Goal: Task Accomplishment & Management: Complete application form

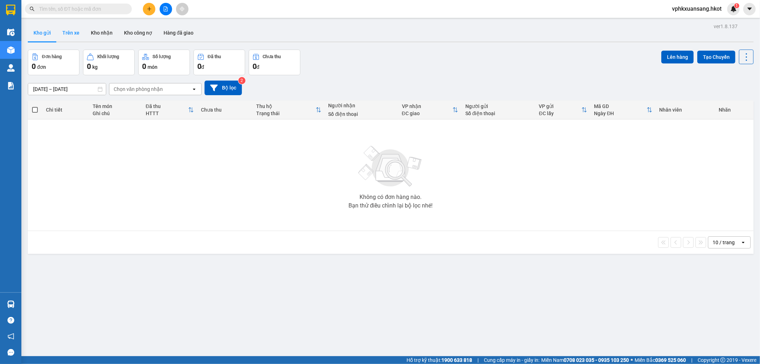
click at [69, 31] on button "Trên xe" at bounding box center [71, 32] width 29 height 17
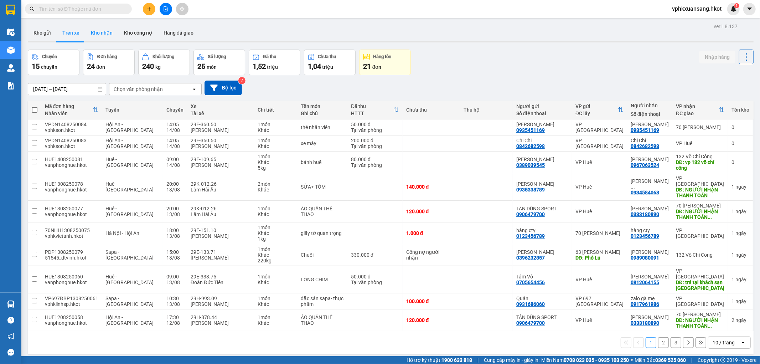
click at [104, 36] on button "Kho nhận" at bounding box center [101, 32] width 33 height 17
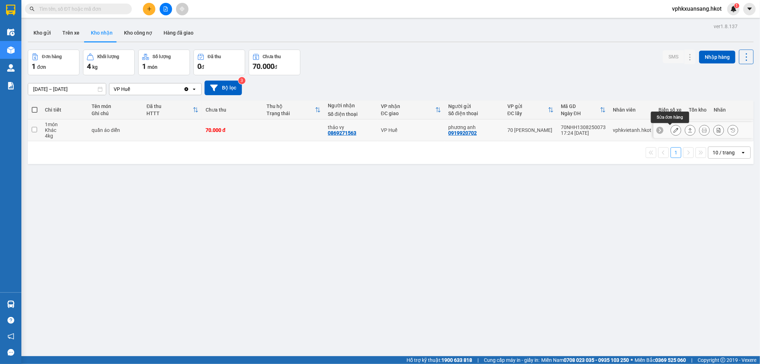
click at [674, 130] on icon at bounding box center [676, 130] width 5 height 5
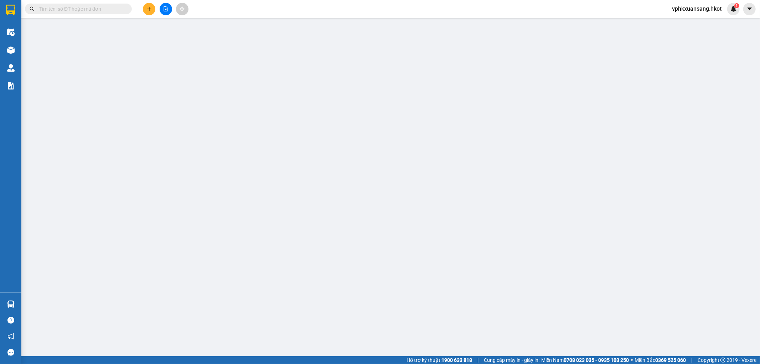
type input "0919920702"
type input "phương anh"
type input "0869271563"
type input "thảo vy"
type input "70.000"
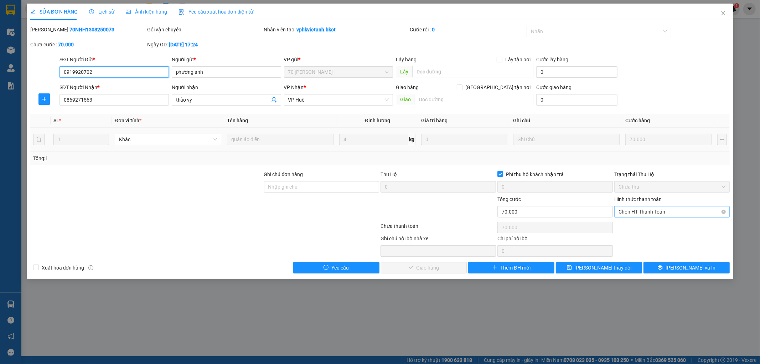
click at [650, 215] on span "Chọn HT Thanh Toán" at bounding box center [672, 211] width 107 height 11
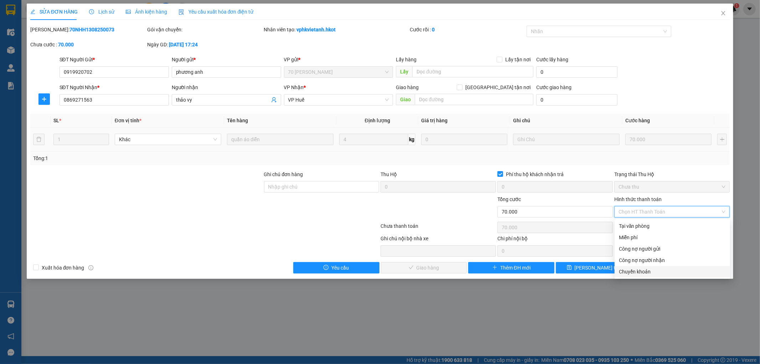
click at [642, 269] on div "Chuyển khoản" at bounding box center [672, 272] width 107 height 8
type input "0"
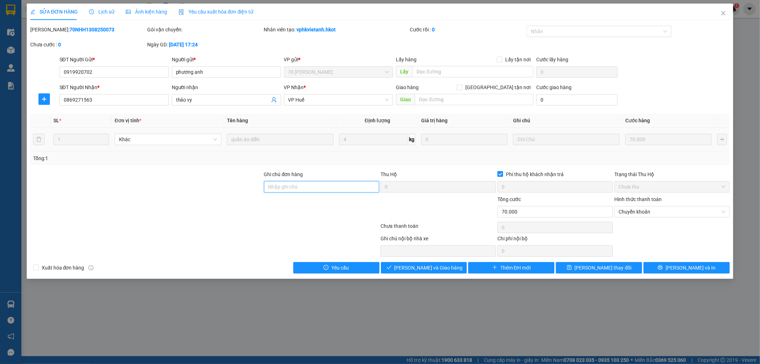
click at [320, 186] on input "Ghi chú đơn hàng" at bounding box center [321, 186] width 115 height 11
type input "Sang ck cty ngày 14/8"
drag, startPoint x: 436, startPoint y: 268, endPoint x: 433, endPoint y: 265, distance: 4.3
click at [436, 268] on span "[PERSON_NAME] và Giao hàng" at bounding box center [428, 268] width 68 height 8
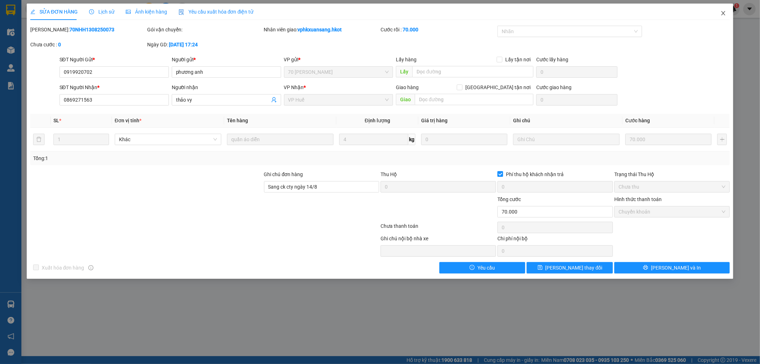
click at [726, 11] on icon "close" at bounding box center [724, 13] width 6 height 6
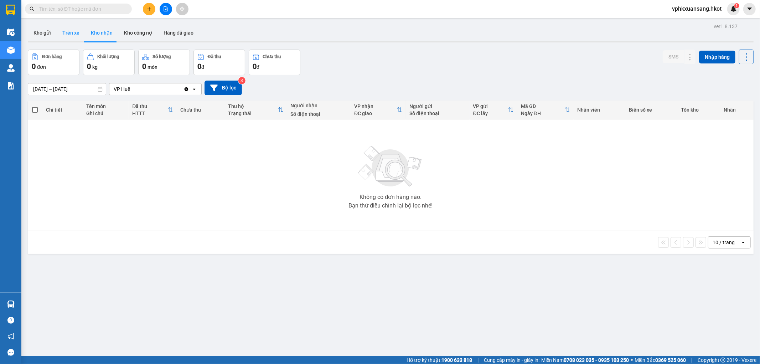
click at [73, 29] on button "Trên xe" at bounding box center [71, 32] width 29 height 17
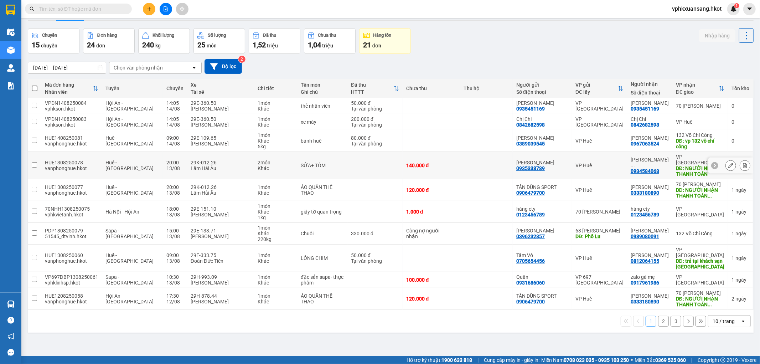
scroll to position [33, 0]
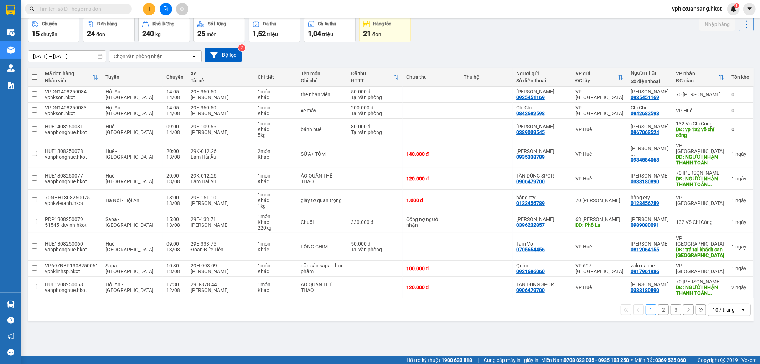
click at [659, 312] on button "2" at bounding box center [663, 309] width 11 height 11
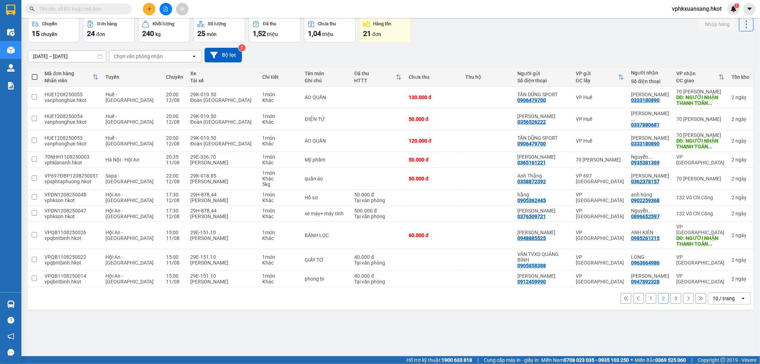
click at [671, 295] on button "3" at bounding box center [676, 298] width 11 height 11
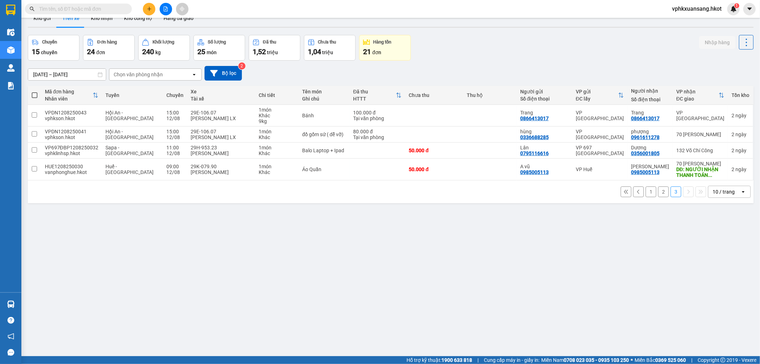
scroll to position [0, 0]
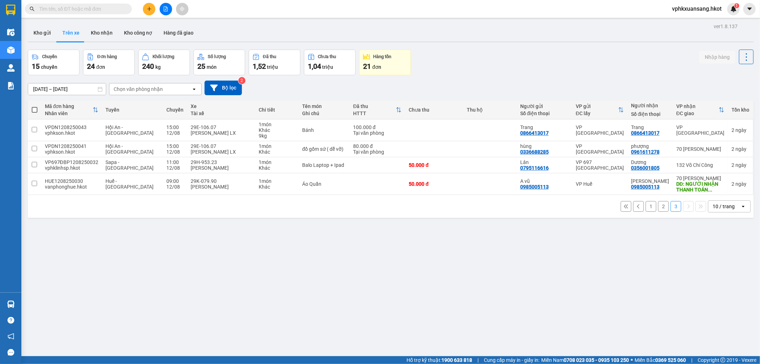
click at [646, 212] on button "1" at bounding box center [651, 206] width 11 height 11
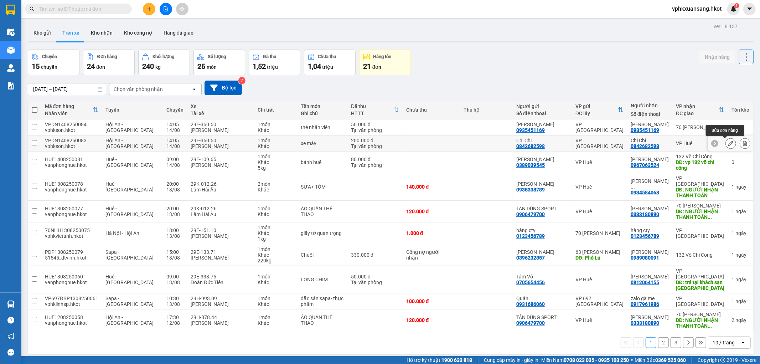
click at [726, 143] on button at bounding box center [731, 143] width 10 height 12
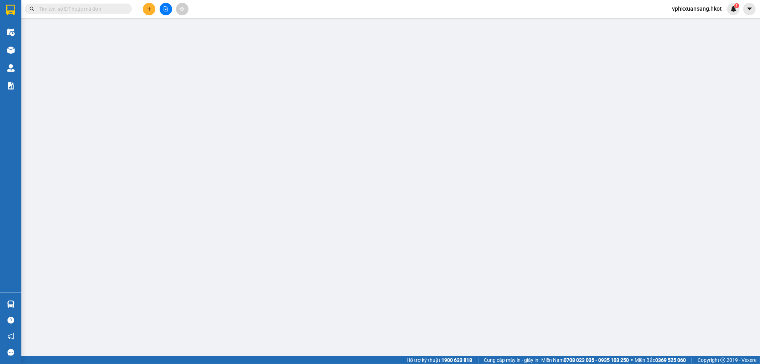
type input "0842682598"
type input "Chị Chi"
type input "0842682598"
type input "Chị Chi"
type input "200.000"
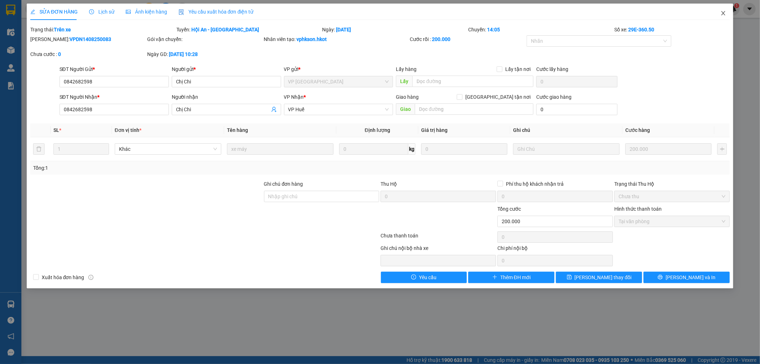
click at [722, 11] on icon "close" at bounding box center [724, 13] width 6 height 6
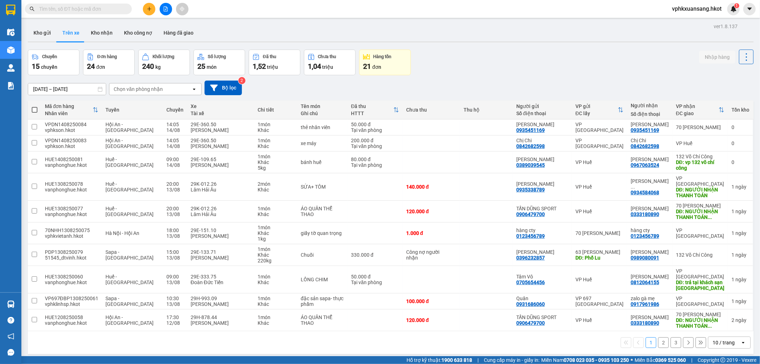
click at [475, 45] on div "ver 1.8.137 Kho gửi Trên xe Kho nhận Kho công nợ Hàng đã giao Chuyến 15 chuyến …" at bounding box center [391, 203] width 732 height 364
